Goal: Find specific page/section: Find specific page/section

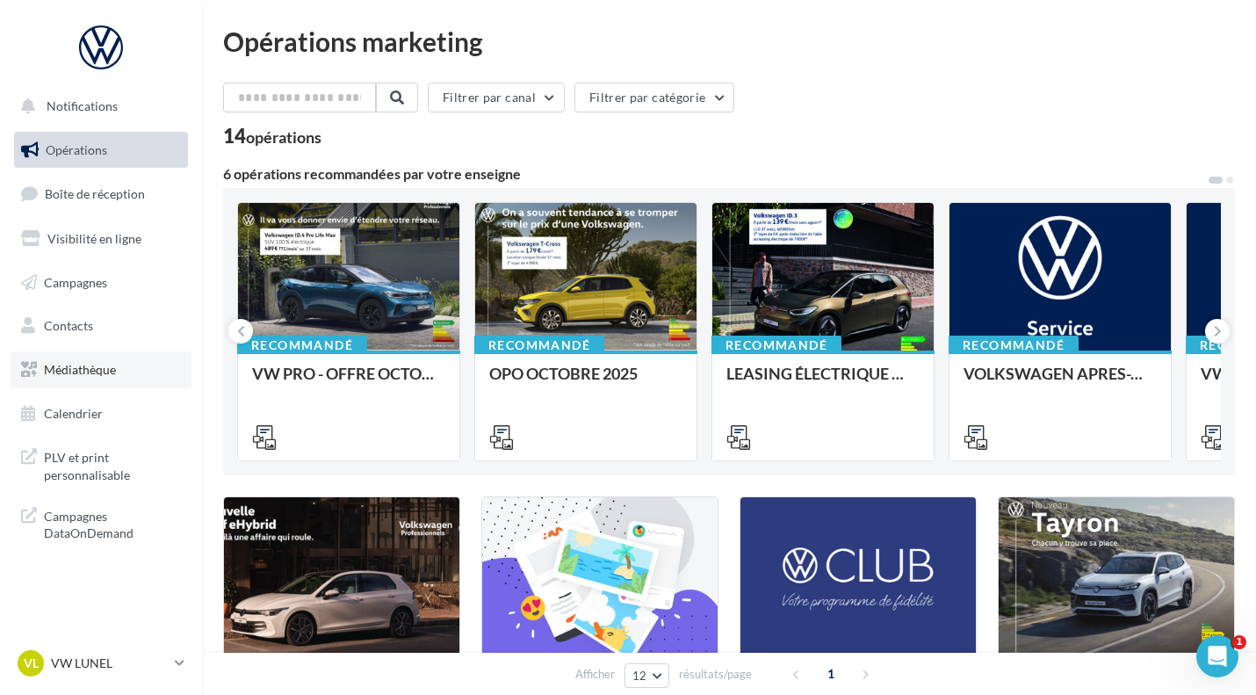
click at [120, 368] on link "Médiathèque" at bounding box center [101, 369] width 181 height 37
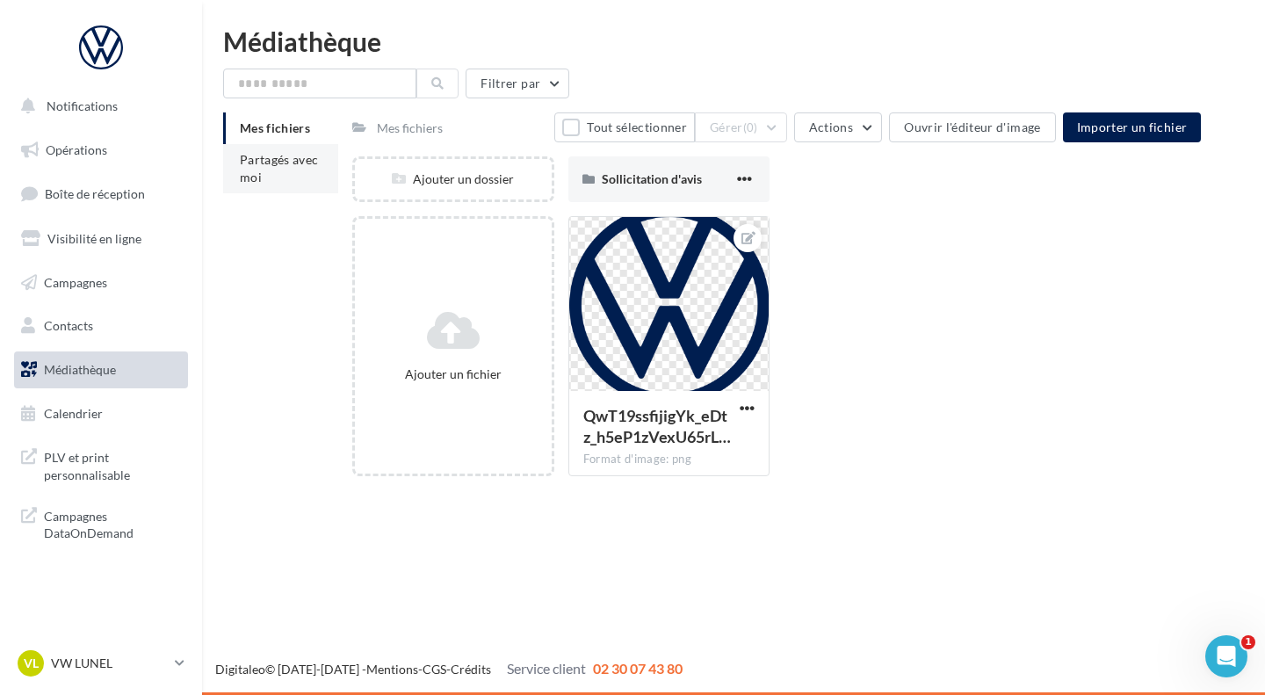
click at [259, 169] on li "Partagés avec moi" at bounding box center [280, 168] width 115 height 49
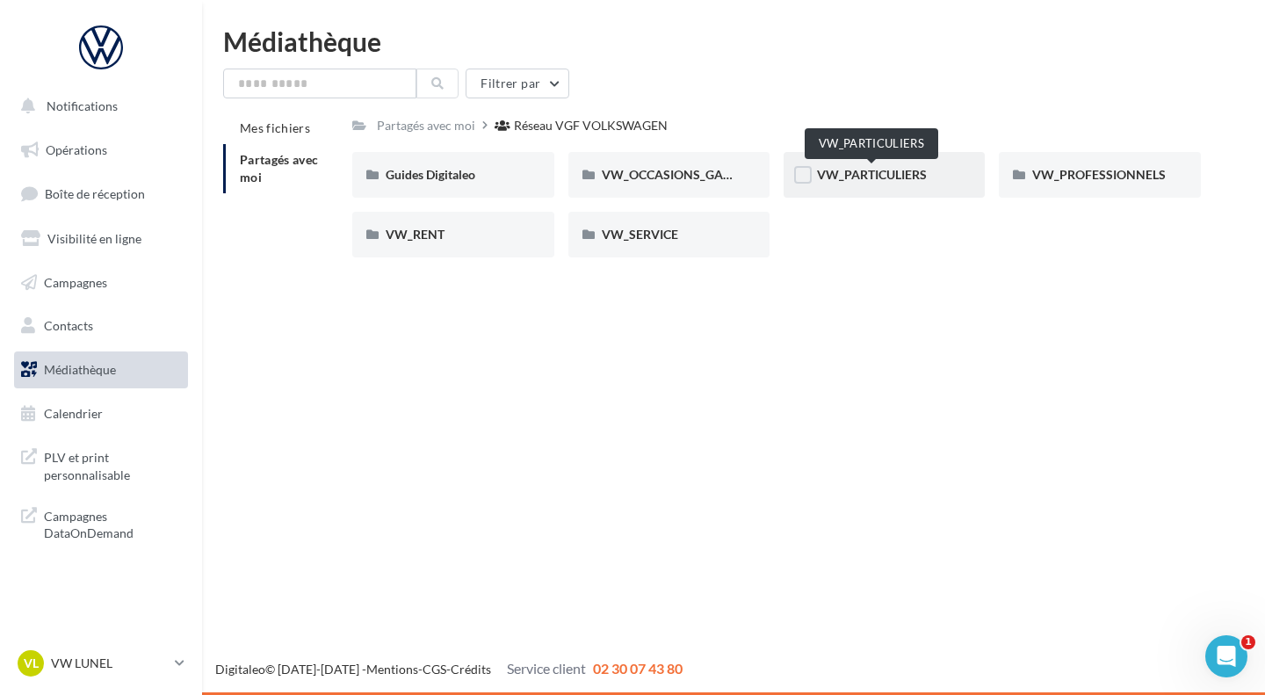
click at [871, 177] on span "VW_PARTICULIERS" at bounding box center [872, 174] width 110 height 15
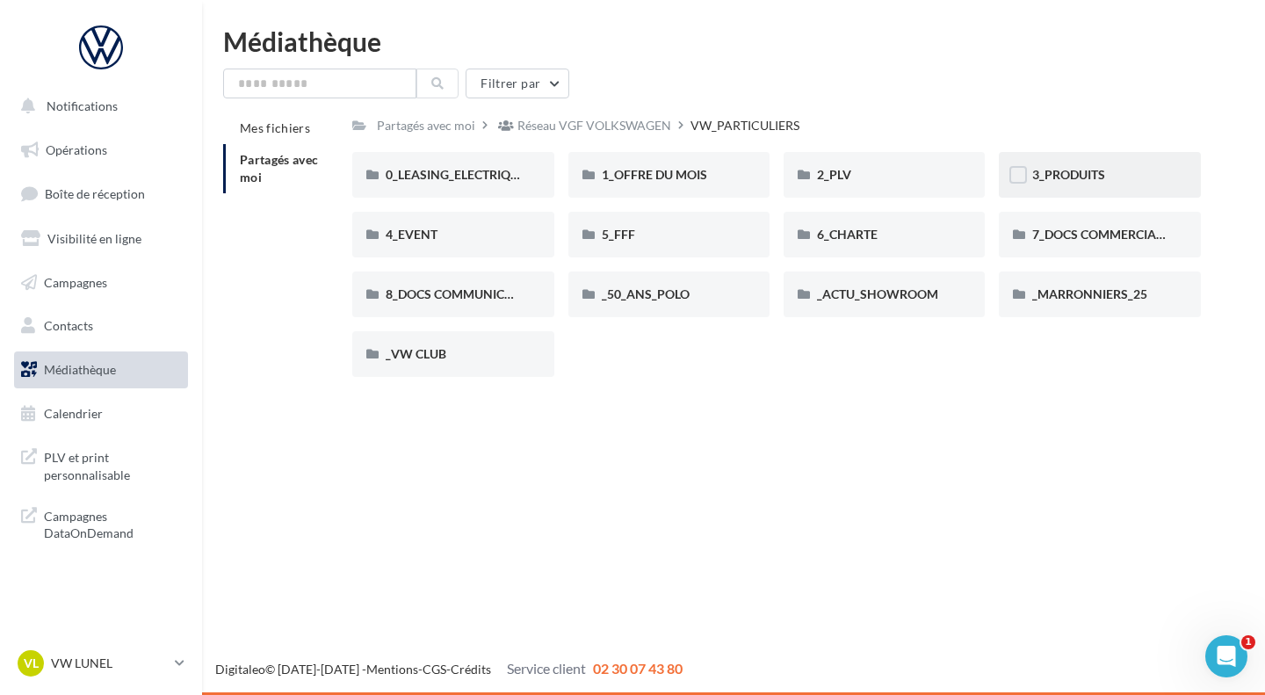
click at [1074, 185] on div "3_PRODUITS" at bounding box center [1098, 175] width 201 height 46
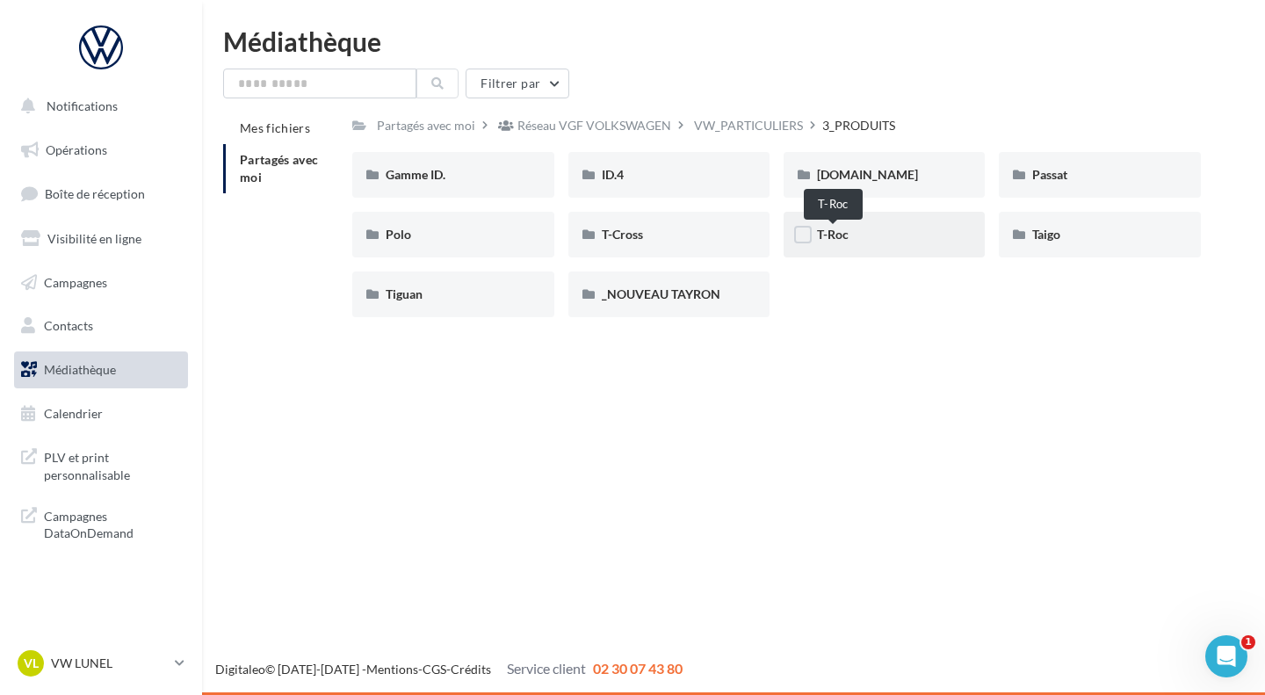
click at [832, 241] on span "T-Roc" at bounding box center [833, 234] width 32 height 15
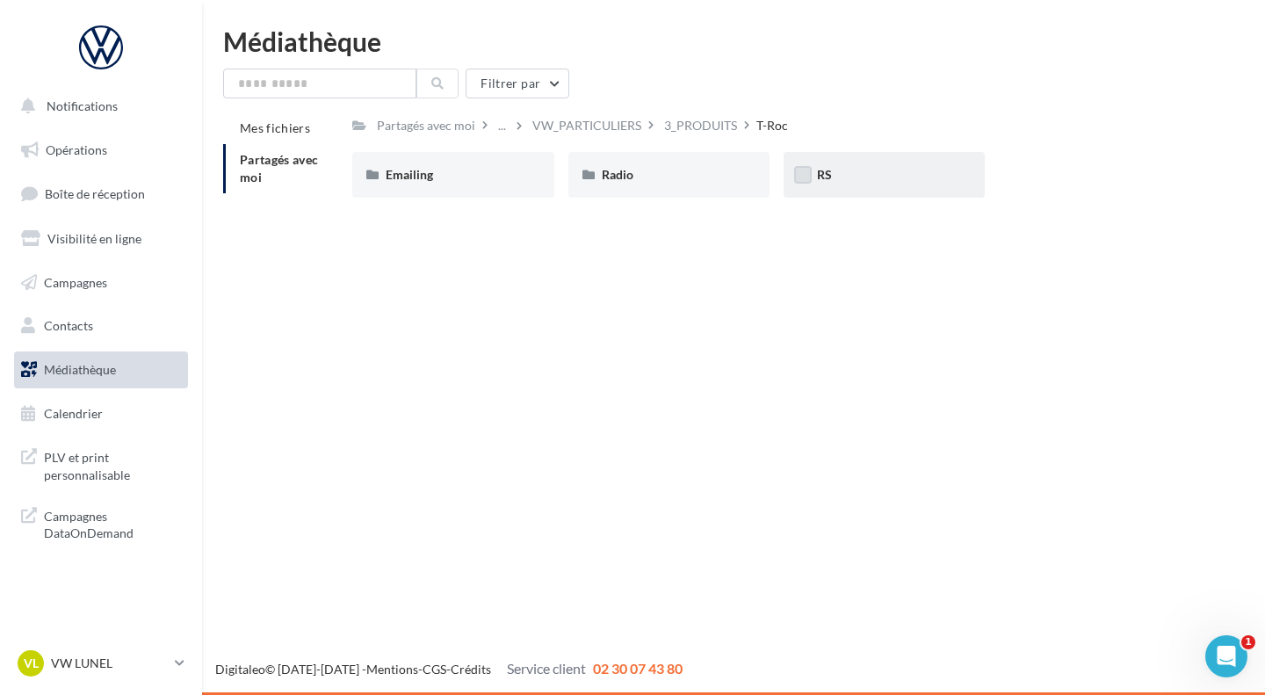
click at [808, 175] on label at bounding box center [803, 175] width 18 height 18
click at [829, 174] on span "RS" at bounding box center [824, 174] width 15 height 15
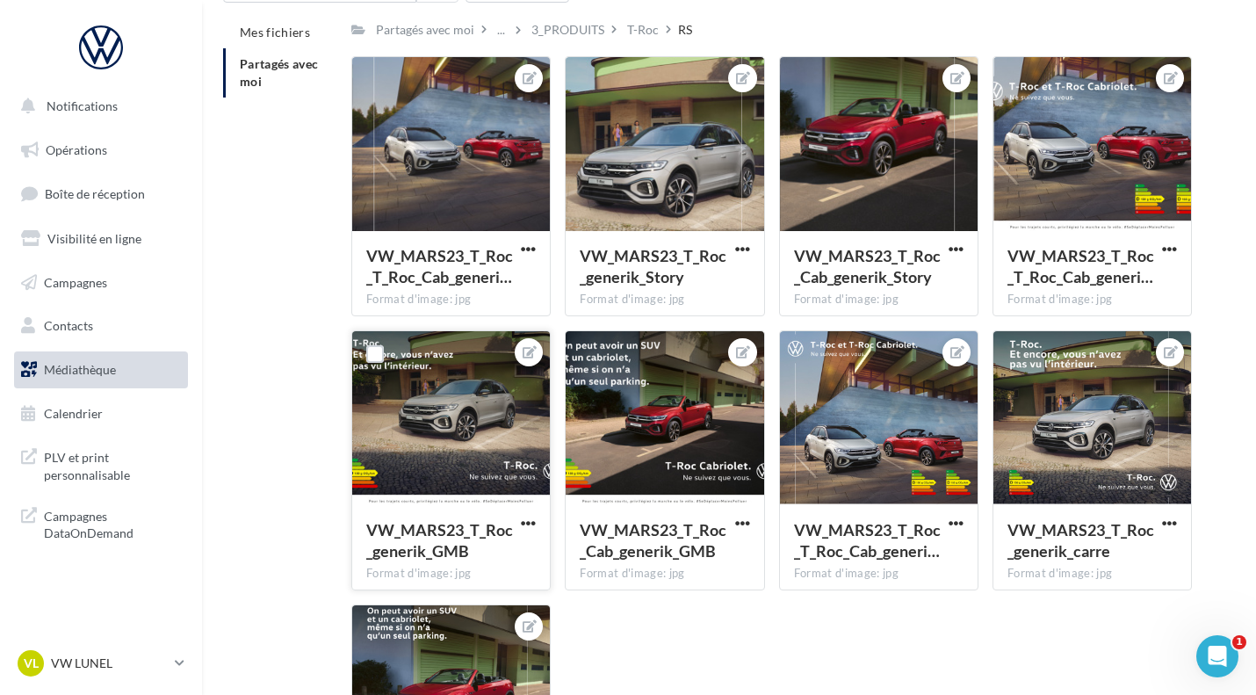
scroll to position [93, 0]
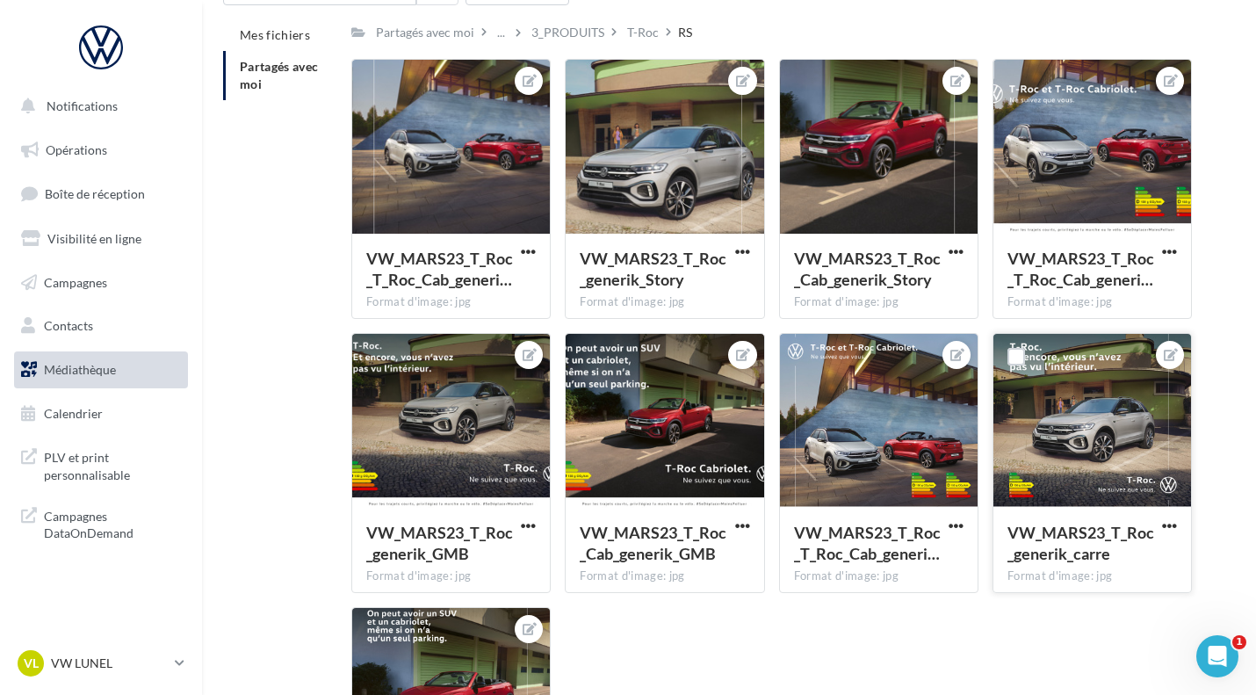
click at [1106, 434] on div at bounding box center [1092, 422] width 198 height 176
click at [1117, 440] on div at bounding box center [1092, 422] width 198 height 176
click at [1077, 444] on div at bounding box center [1092, 422] width 198 height 176
click at [1060, 447] on div at bounding box center [1092, 422] width 198 height 176
click at [1070, 443] on div at bounding box center [1092, 422] width 198 height 176
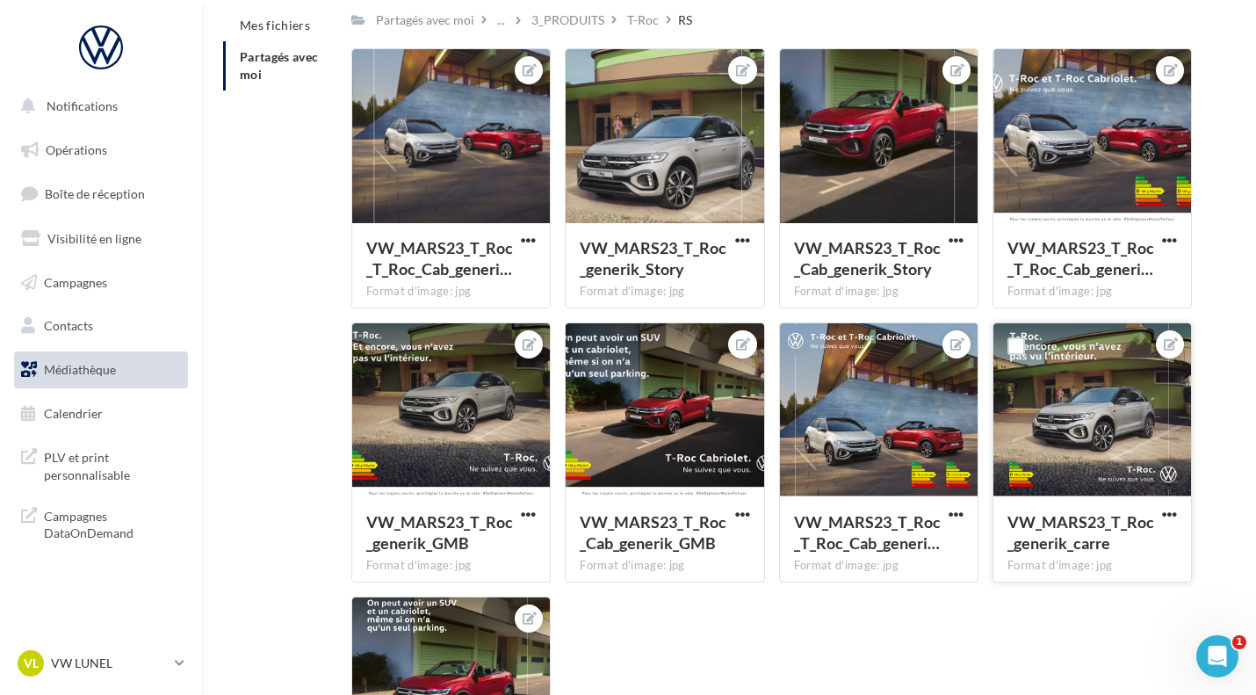
scroll to position [0, 0]
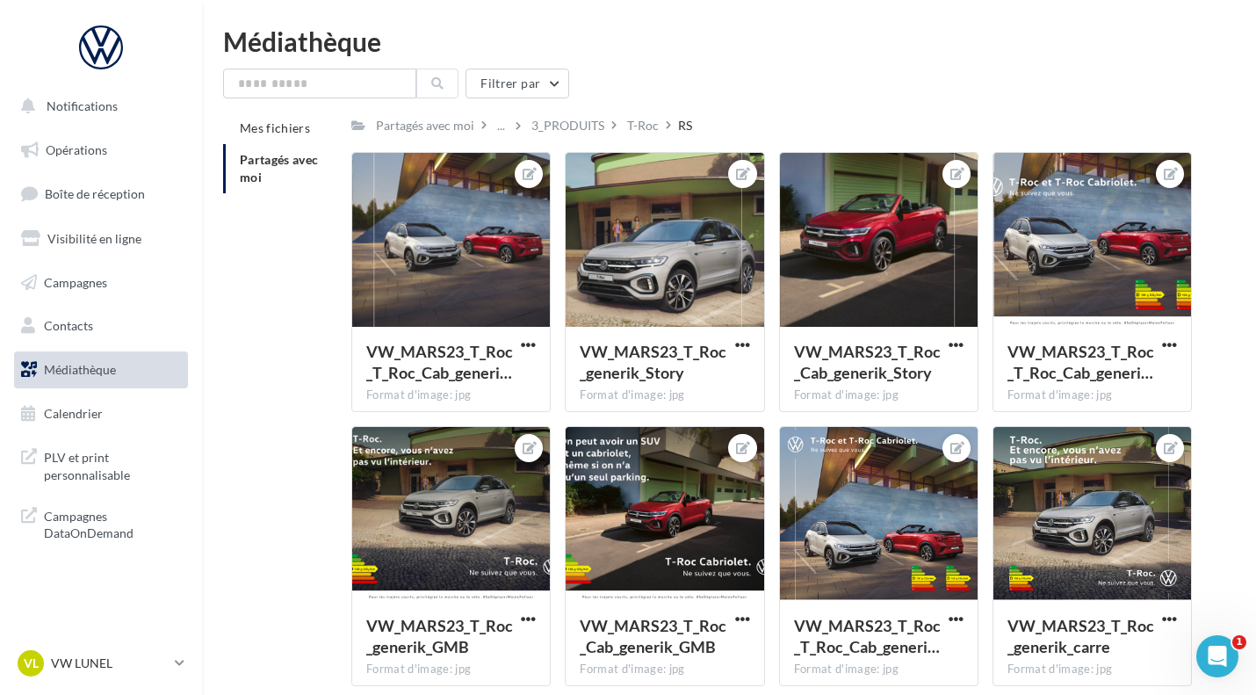
click at [66, 360] on link "Médiathèque" at bounding box center [101, 369] width 181 height 37
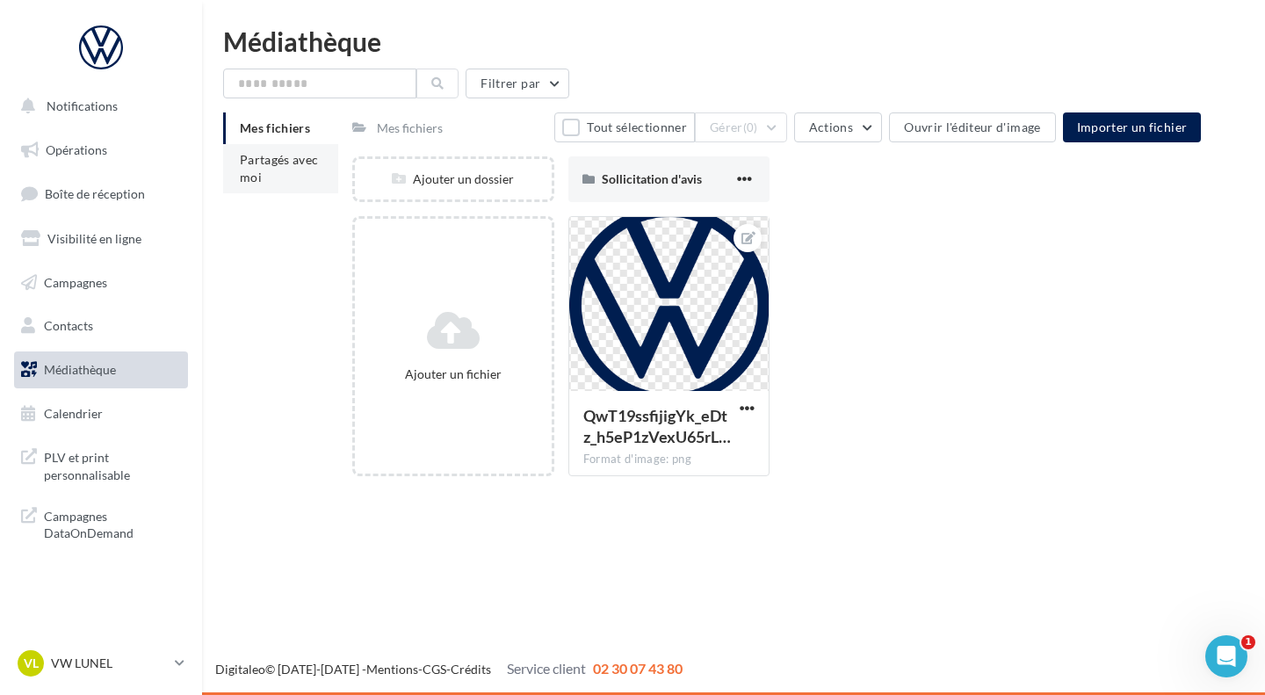
click at [254, 155] on span "Partagés avec moi" at bounding box center [279, 168] width 79 height 32
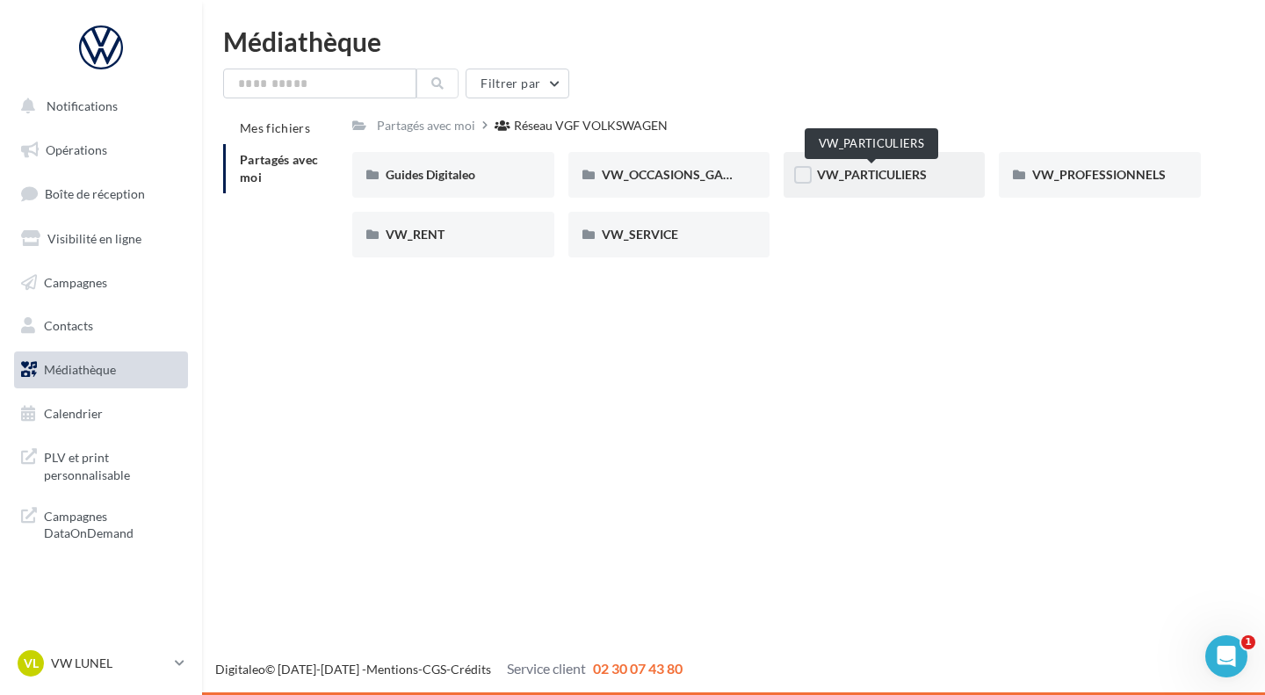
click at [836, 176] on span "VW_PARTICULIERS" at bounding box center [872, 174] width 110 height 15
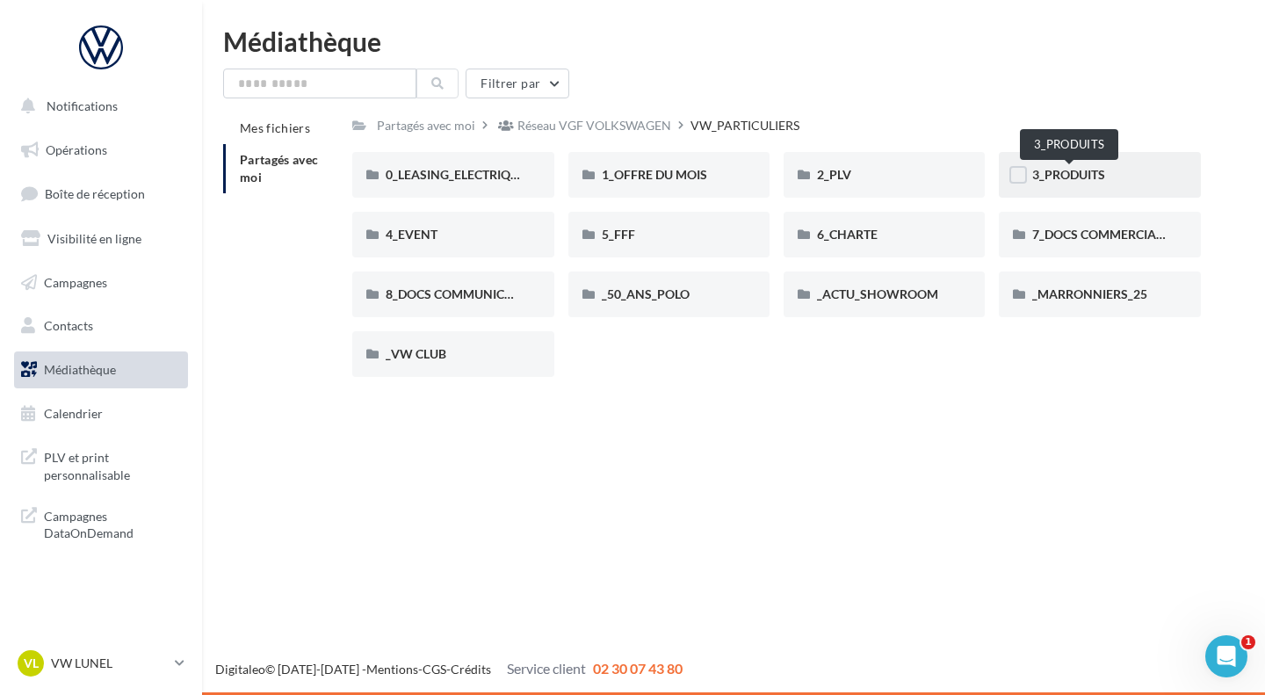
click at [1063, 173] on span "3_PRODUITS" at bounding box center [1068, 174] width 73 height 15
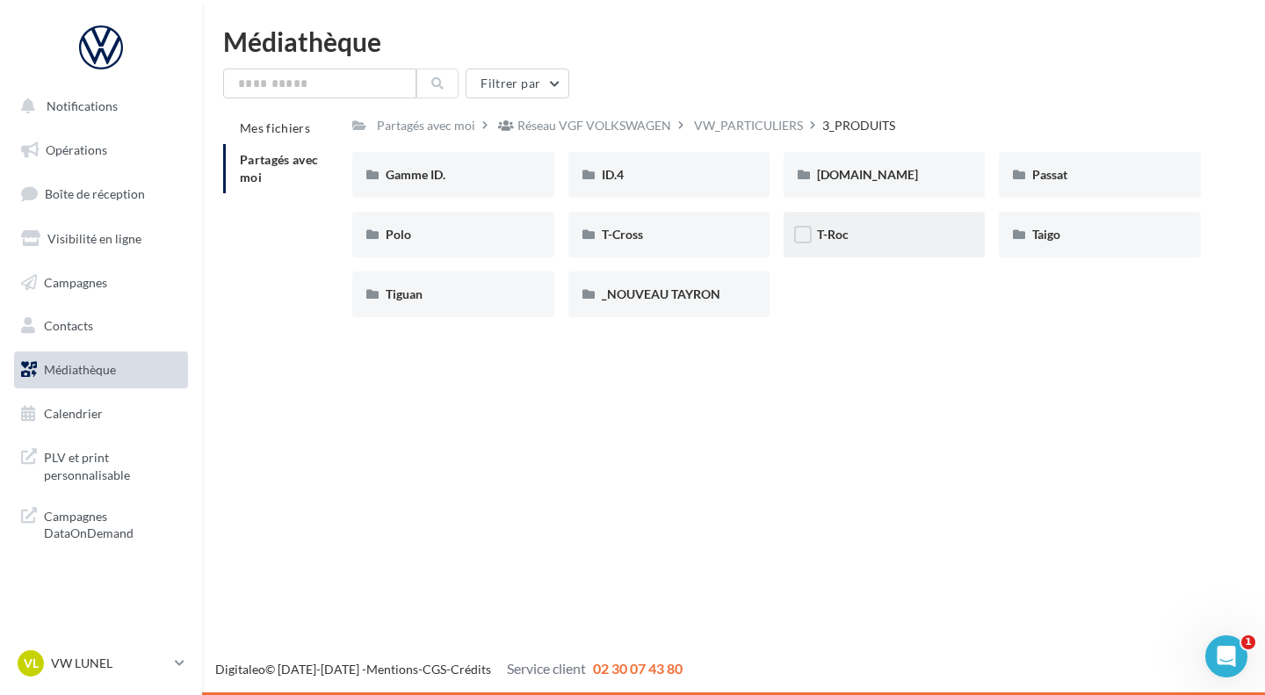
click at [912, 238] on div "T-Roc" at bounding box center [884, 235] width 134 height 18
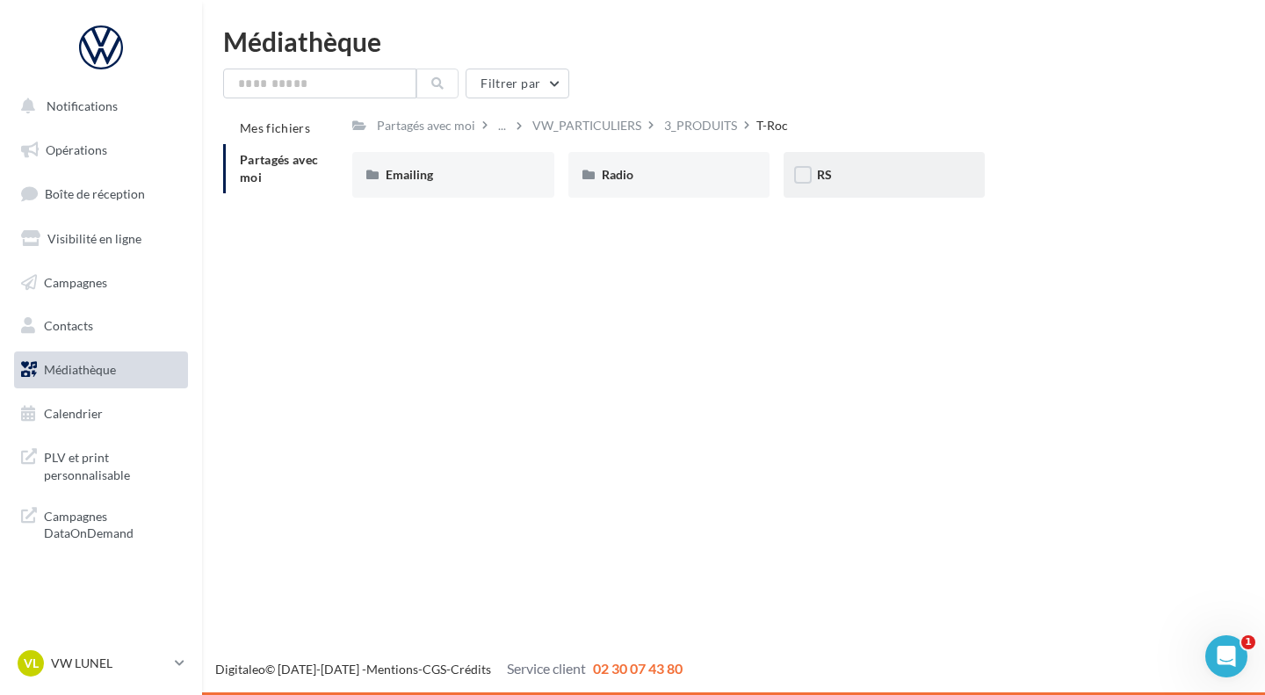
click at [874, 177] on div "RS" at bounding box center [884, 175] width 134 height 18
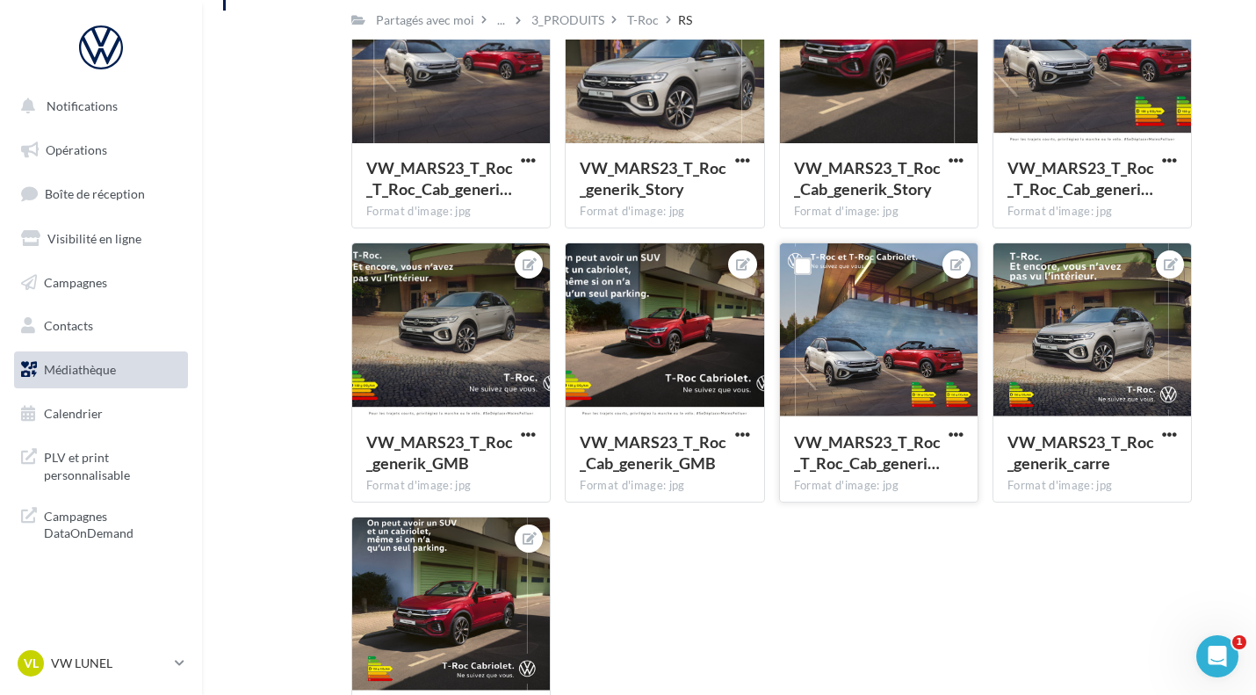
scroll to position [190, 0]
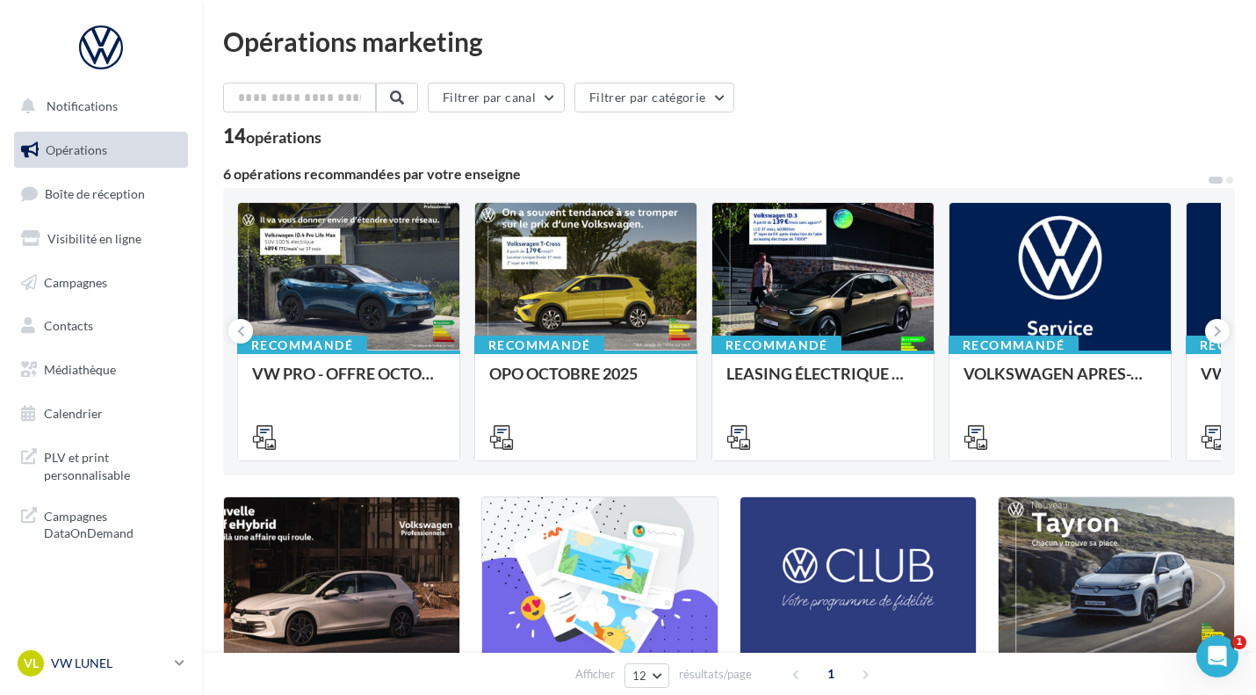
click at [108, 664] on p "VW LUNEL" at bounding box center [109, 663] width 117 height 18
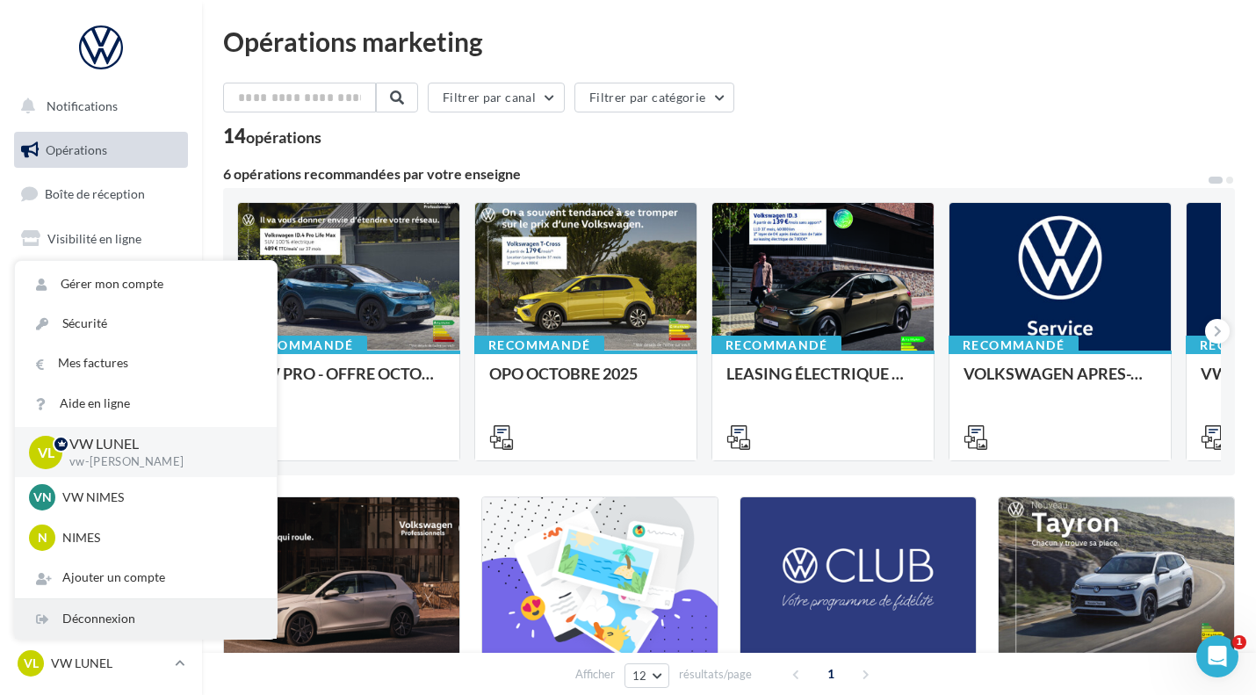
click at [96, 621] on div "Déconnexion" at bounding box center [146, 619] width 262 height 40
